Goal: Find specific page/section: Find specific page/section

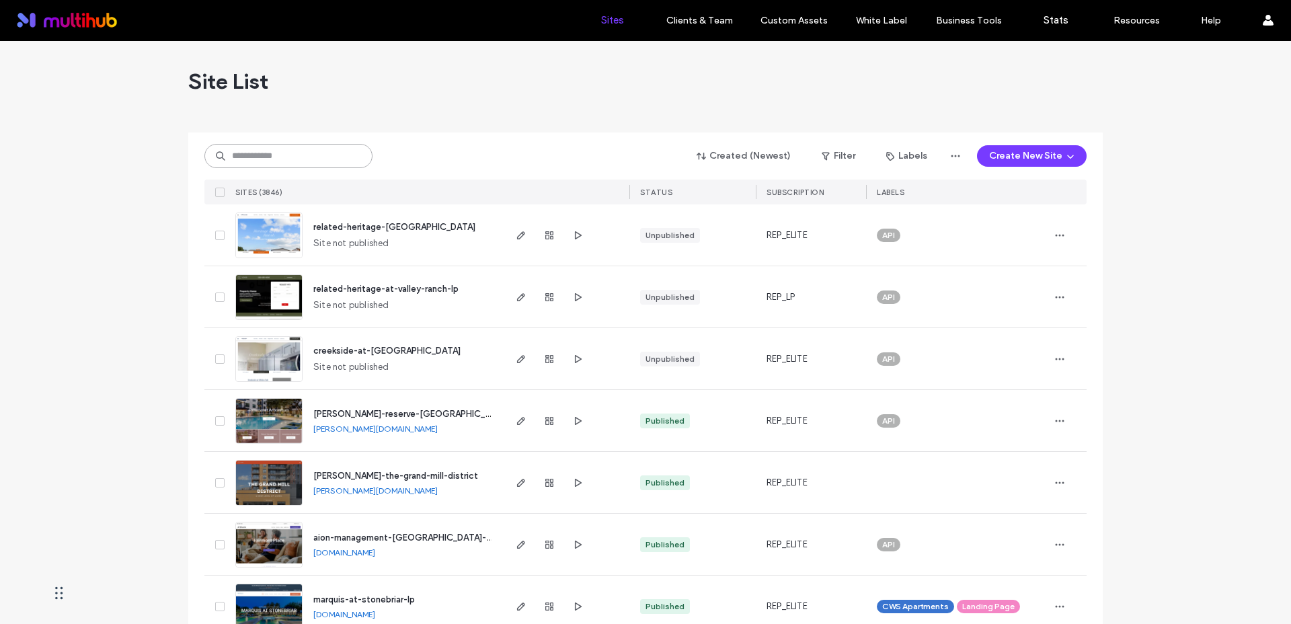
click at [310, 163] on input at bounding box center [288, 156] width 168 height 24
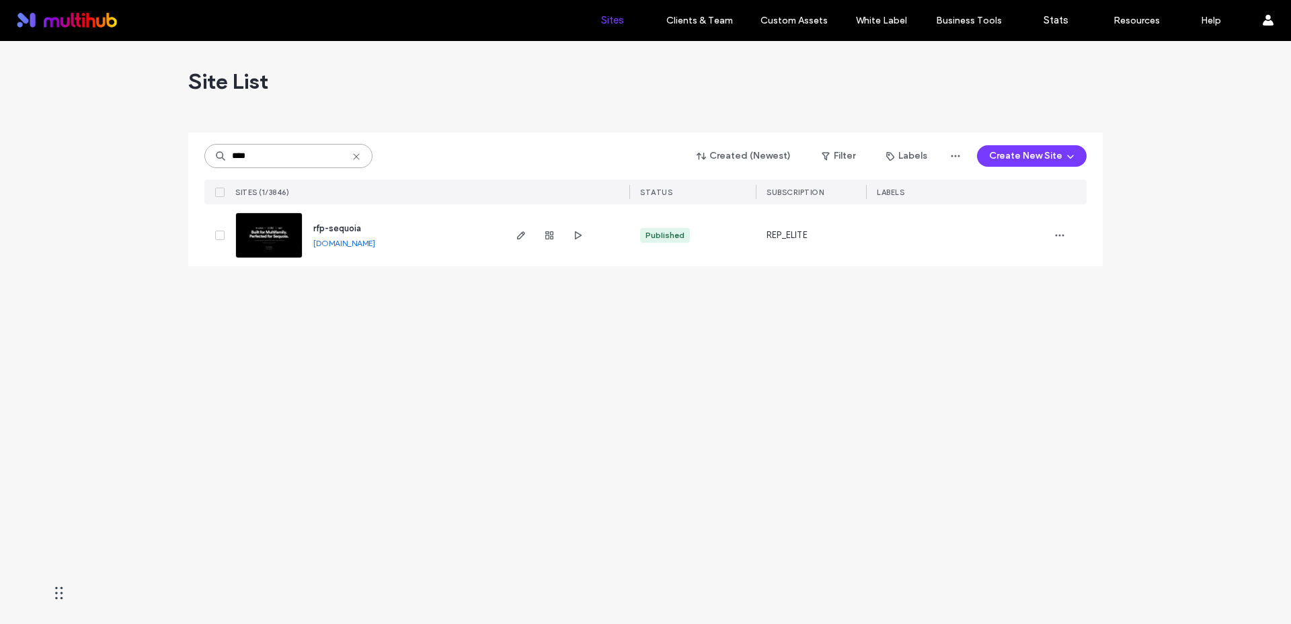
type input "****"
click at [280, 240] on img at bounding box center [269, 258] width 66 height 91
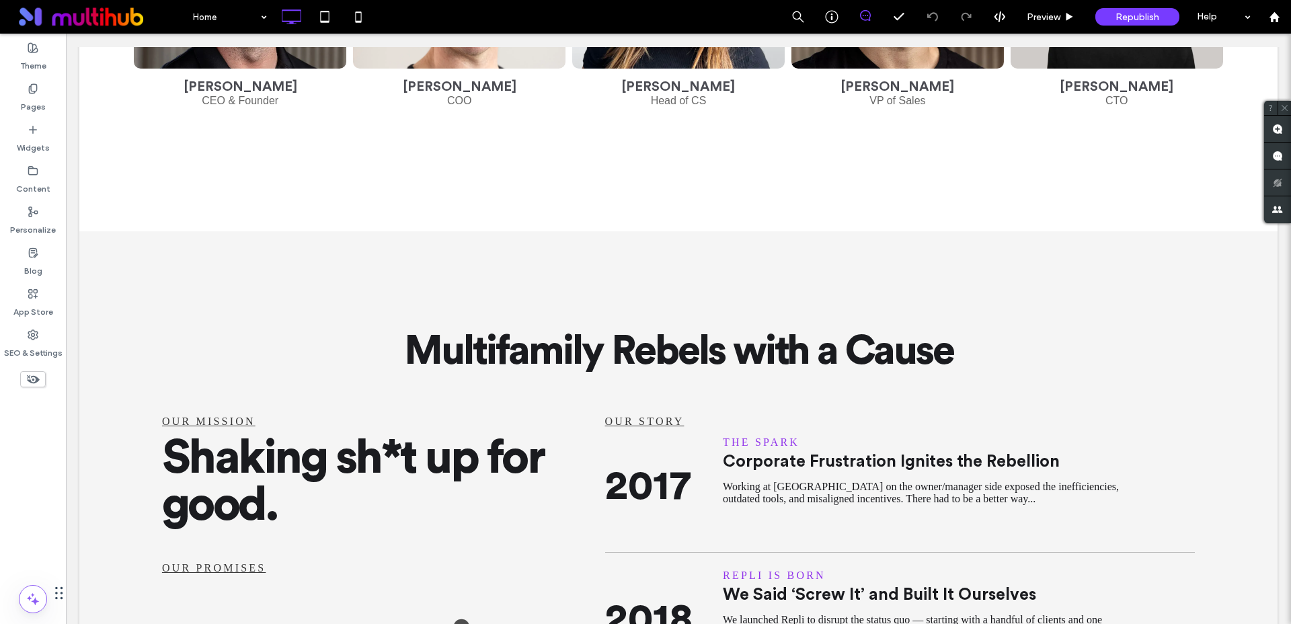
scroll to position [1157, 0]
